Goal: Share content: Share content

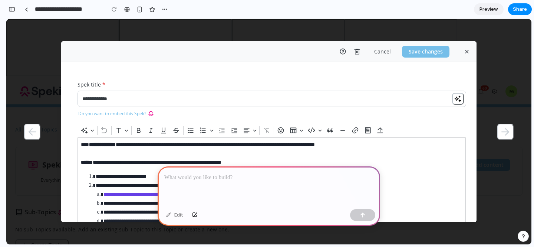
click at [188, 176] on p at bounding box center [268, 177] width 209 height 9
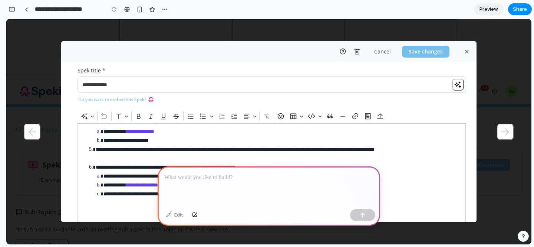
scroll to position [14, 0]
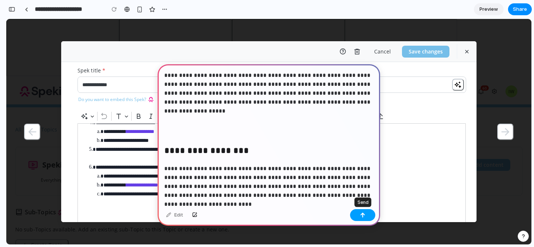
click at [364, 214] on div "button" at bounding box center [362, 214] width 5 height 5
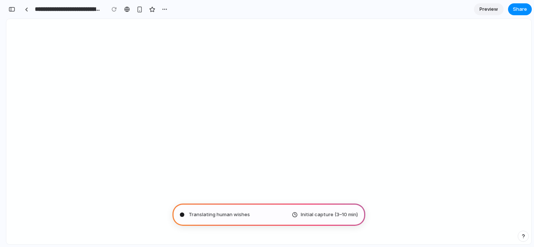
type input "**********"
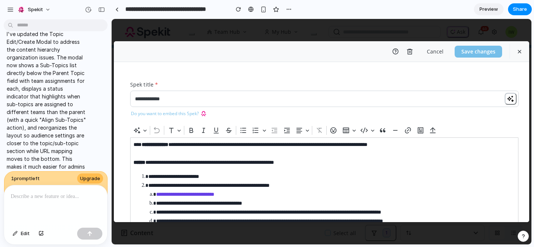
scroll to position [0, 0]
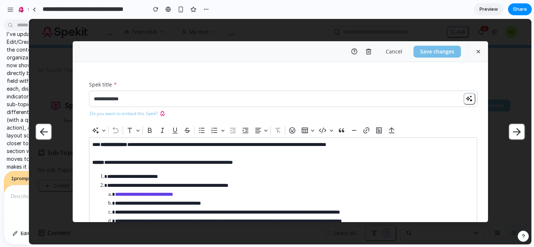
drag, startPoint x: 110, startPoint y: 131, endPoint x: 24, endPoint y: 134, distance: 86.1
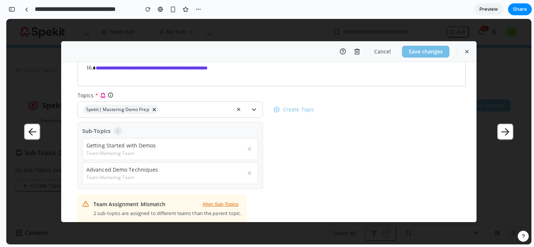
scroll to position [261, 0]
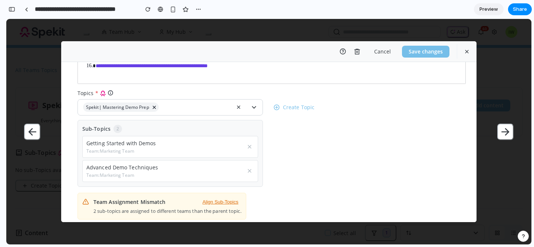
click at [117, 128] on span "2" at bounding box center [117, 129] width 9 height 8
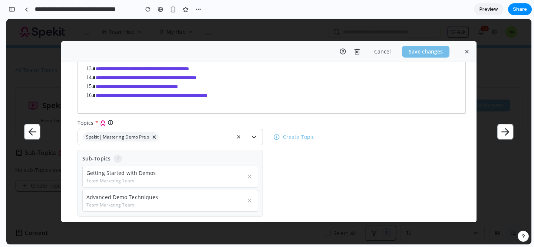
scroll to position [231, 0]
click at [517, 10] on span "Share" at bounding box center [520, 9] width 14 height 7
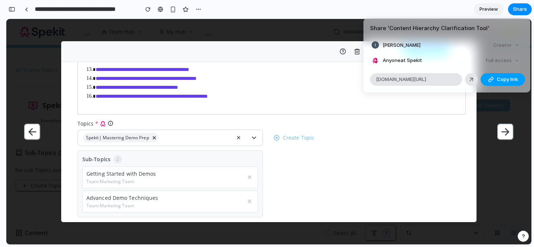
click at [495, 79] on button "Copy link" at bounding box center [503, 79] width 45 height 13
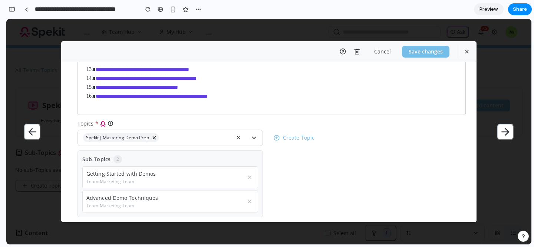
click at [339, 165] on div "Share ' Content Hierarchy Clarification Tool ' Ian Watson Creator Anyone at Spe…" at bounding box center [267, 123] width 534 height 247
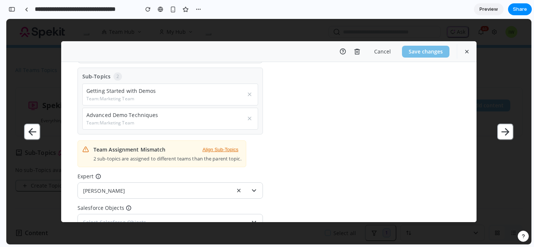
scroll to position [344, 0]
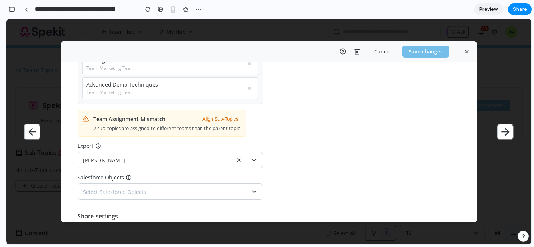
click at [184, 125] on p "2 sub-topics are assigned to different teams than the parent topic." at bounding box center [167, 128] width 148 height 7
click at [221, 119] on button "Align Sub-Topics" at bounding box center [221, 119] width 42 height 9
click at [227, 119] on button "Align Sub-Topics" at bounding box center [221, 119] width 42 height 9
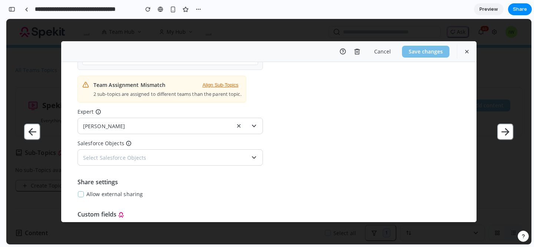
scroll to position [384, 0]
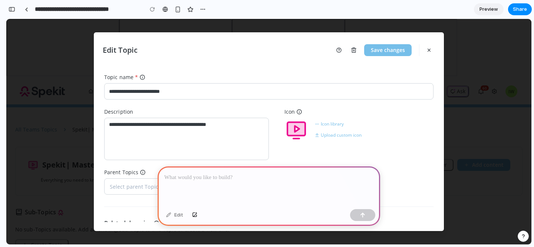
click at [180, 189] on div at bounding box center [269, 186] width 223 height 40
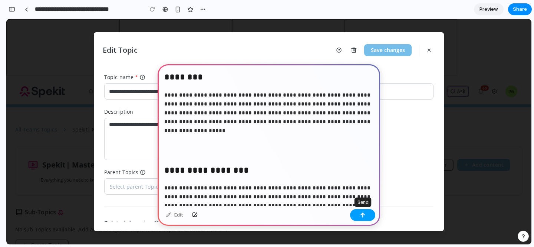
click at [357, 211] on button "button" at bounding box center [362, 215] width 25 height 12
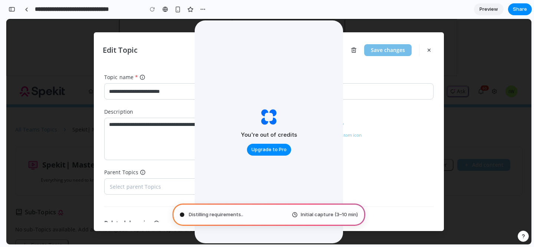
click at [384, 106] on div "**********" at bounding box center [268, 132] width 329 height 55
drag, startPoint x: 322, startPoint y: 51, endPoint x: 346, endPoint y: 42, distance: 26.3
click at [265, 148] on span "Upgrade to Pro" at bounding box center [268, 149] width 35 height 7
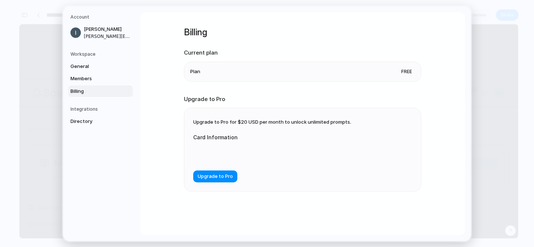
scroll to position [1894, 0]
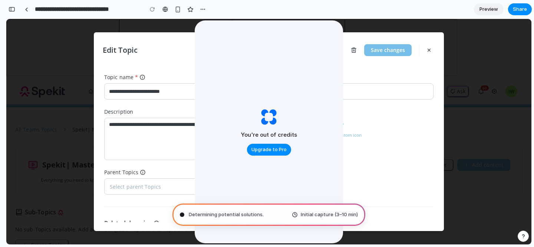
scroll to position [1909, 0]
type input "**********"
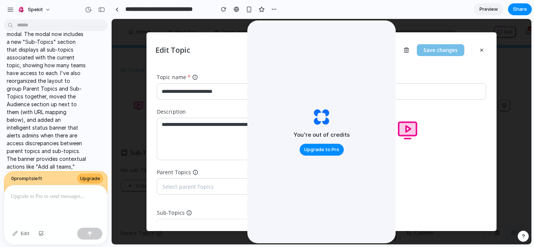
scroll to position [0, 0]
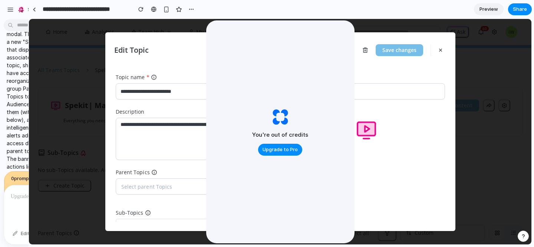
drag, startPoint x: 110, startPoint y: 121, endPoint x: 23, endPoint y: 123, distance: 87.2
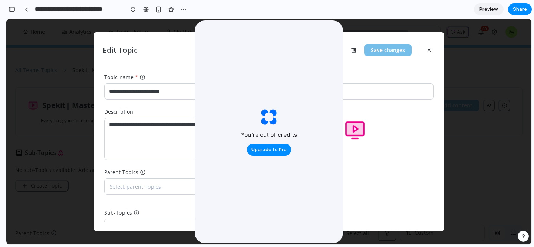
scroll to position [2582, 0]
click at [116, 118] on textarea "**********" at bounding box center [186, 139] width 165 height 42
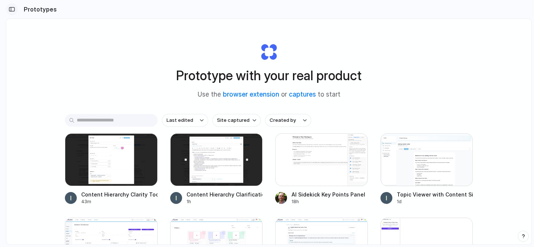
click at [11, 7] on div "button" at bounding box center [12, 9] width 7 height 5
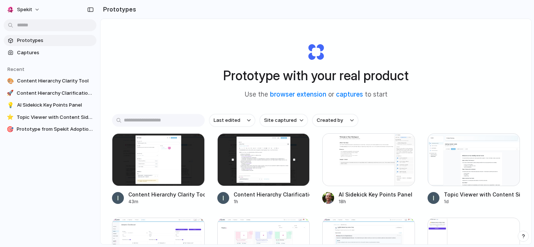
click at [156, 55] on div "Prototype with your real product Use the browser extension or captures to start…" at bounding box center [316, 151] width 431 height 264
click at [147, 32] on div "Prototype with your real product Use the browser extension or captures to start…" at bounding box center [316, 151] width 431 height 264
click at [180, 9] on section "Prototypes" at bounding box center [316, 9] width 432 height 19
click at [116, 6] on h2 "Prototypes" at bounding box center [118, 9] width 36 height 9
click at [34, 118] on span "Topic Viewer with Content Sidepanel" at bounding box center [55, 116] width 77 height 7
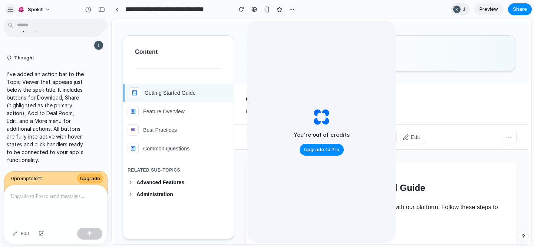
click at [9, 10] on div "button" at bounding box center [10, 9] width 7 height 7
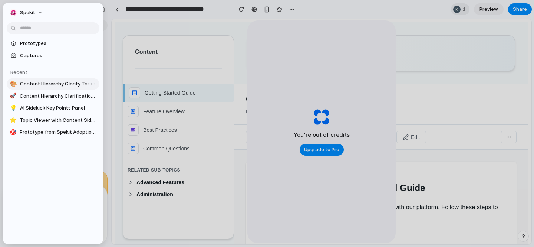
click at [46, 85] on span "Content Hierarchy Clarity Tool" at bounding box center [58, 83] width 76 height 7
type input "**********"
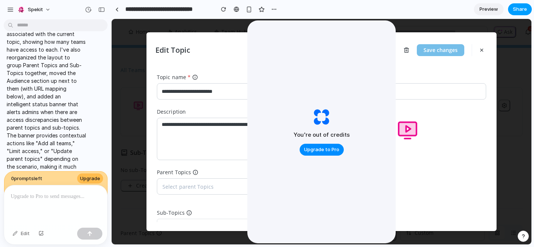
click at [516, 13] on button "Share" at bounding box center [520, 9] width 24 height 12
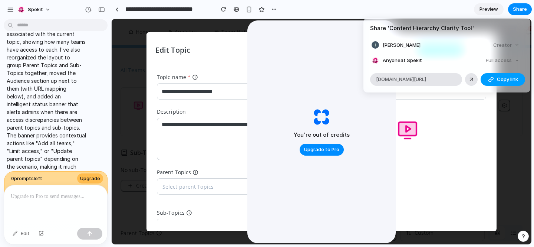
click at [503, 79] on span "Copy link" at bounding box center [507, 79] width 21 height 7
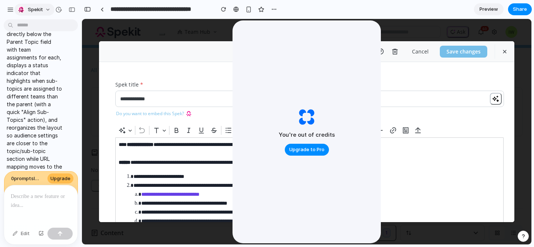
scroll to position [257, 0]
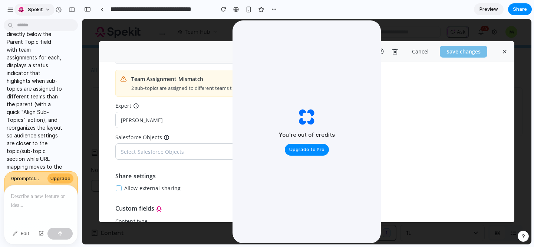
click at [25, 9] on div "Spekit" at bounding box center [30, 9] width 26 height 7
click at [25, 9] on div "Settings Invite members Change theme Sign out" at bounding box center [267, 123] width 534 height 247
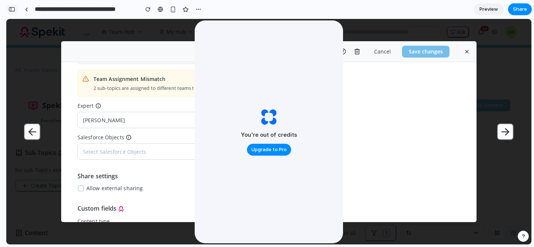
click at [12, 7] on div "button" at bounding box center [12, 9] width 7 height 5
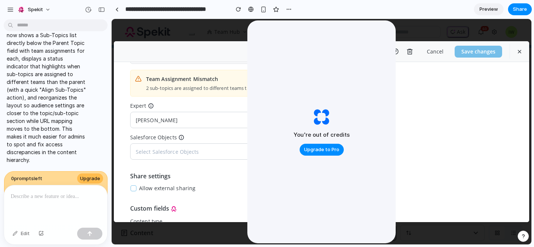
scroll to position [654, 0]
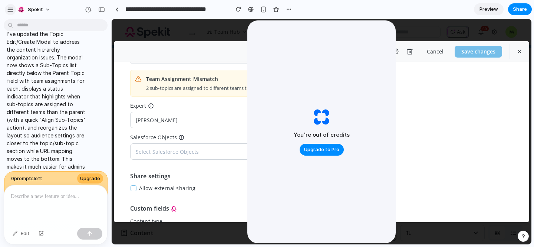
click at [10, 9] on div "button" at bounding box center [10, 9] width 7 height 7
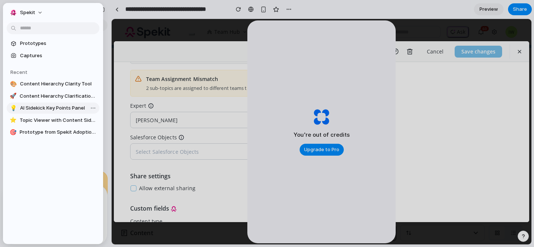
click at [37, 110] on span "AI Sidekick Key Points Panel" at bounding box center [58, 107] width 76 height 7
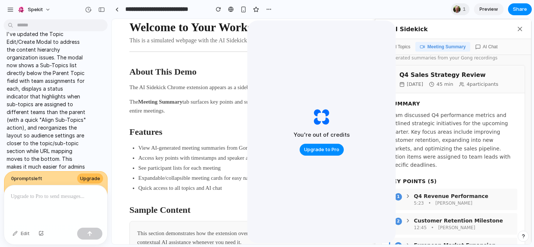
scroll to position [15, 0]
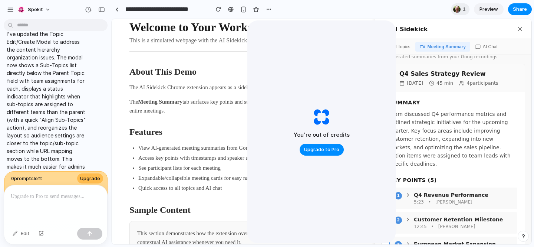
drag, startPoint x: 354, startPoint y: 25, endPoint x: 316, endPoint y: 25, distance: 38.6
click at [316, 25] on div "You're out of credits Upgrade to Pro" at bounding box center [321, 131] width 148 height 223
click at [7, 5] on button "button" at bounding box center [10, 9] width 11 height 11
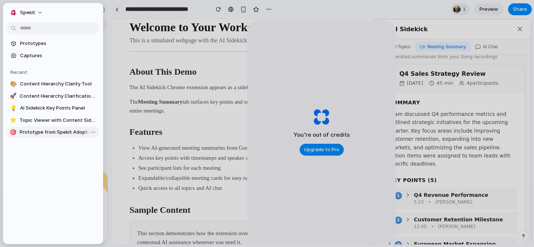
click at [45, 131] on span "Prototype from Spekit Adoption Dashboard" at bounding box center [58, 131] width 77 height 7
type input "**********"
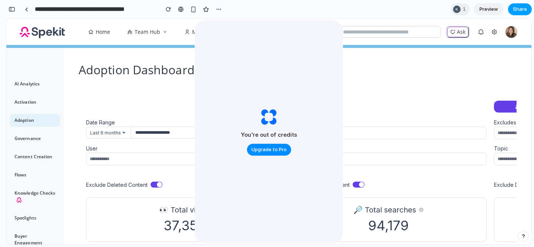
click at [514, 12] on span "Share" at bounding box center [520, 9] width 14 height 7
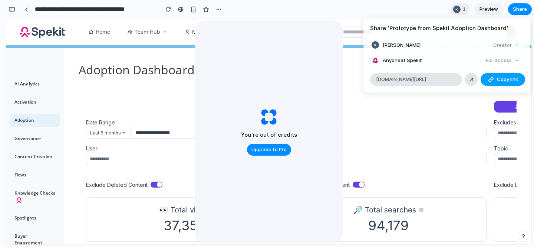
click at [494, 82] on button "Copy link" at bounding box center [503, 79] width 45 height 13
